Goal: Find specific page/section

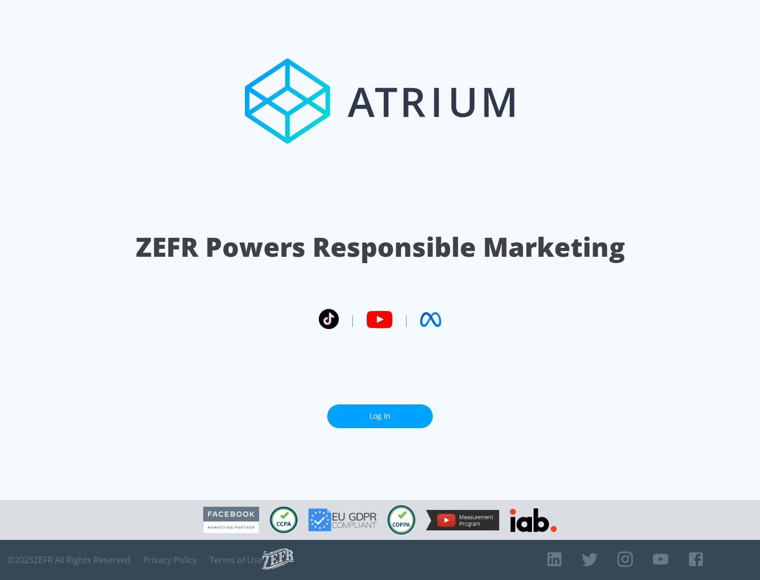
click at [380, 416] on link "Log In" at bounding box center [380, 417] width 106 height 24
